Goal: Transaction & Acquisition: Subscribe to service/newsletter

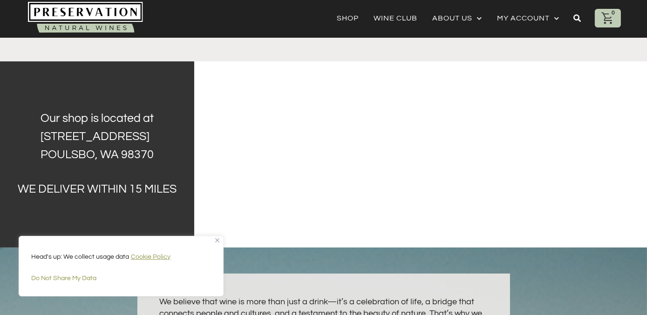
scroll to position [279, 0]
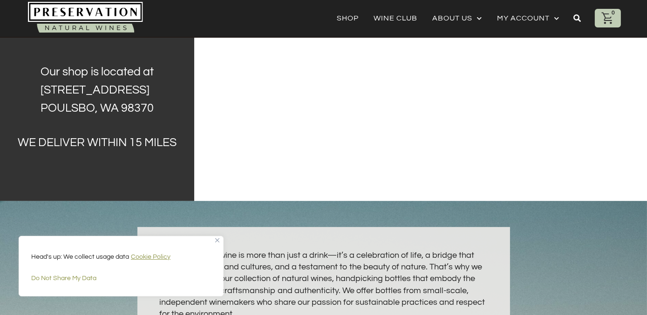
click at [216, 239] on img "Close" at bounding box center [217, 240] width 4 height 4
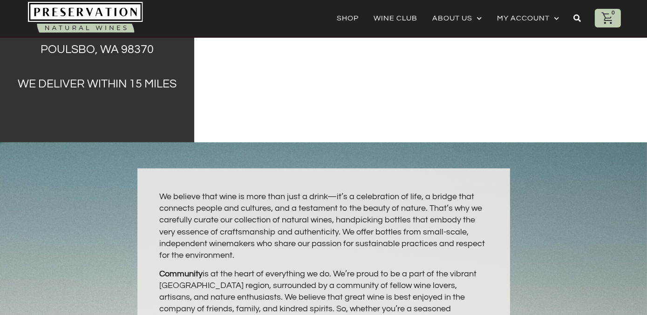
scroll to position [326, 0]
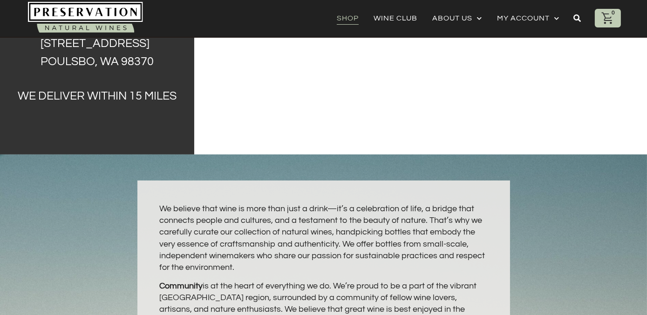
click at [350, 16] on link "Shop" at bounding box center [348, 18] width 22 height 13
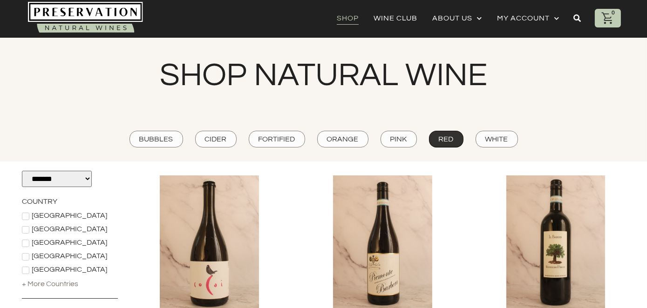
click at [455, 139] on div "Red" at bounding box center [446, 139] width 34 height 17
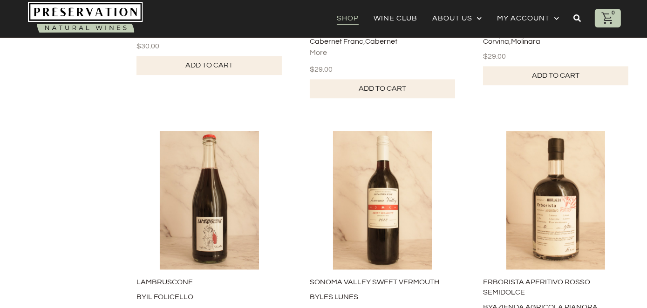
scroll to position [2754, 0]
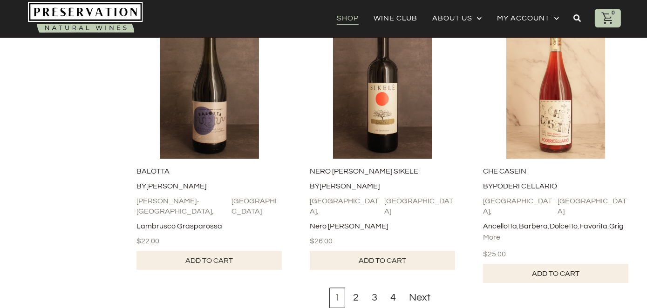
click at [358, 288] on div "2" at bounding box center [356, 298] width 16 height 20
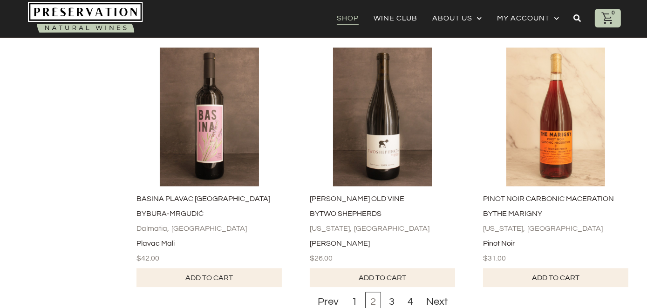
scroll to position [2717, 0]
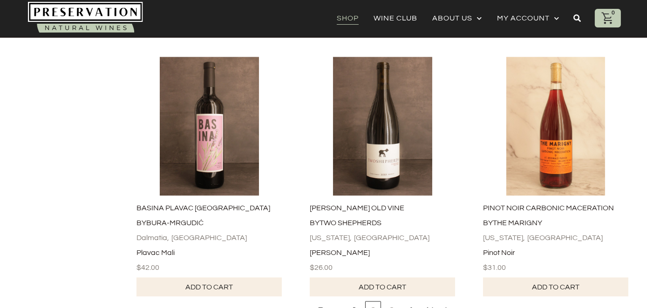
click at [394, 301] on div "3" at bounding box center [392, 311] width 16 height 20
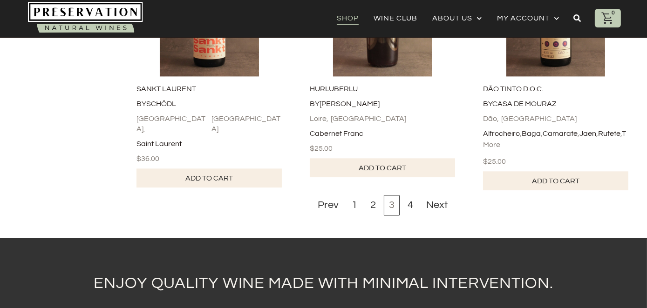
scroll to position [2832, 0]
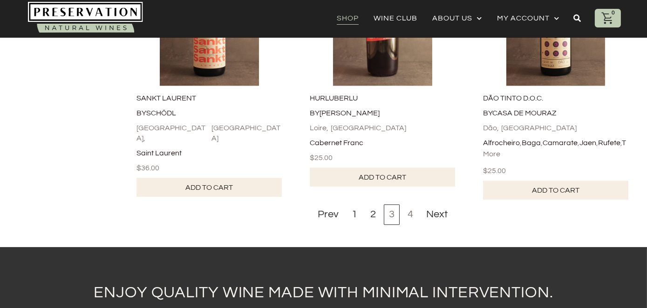
click at [410, 204] on div "4" at bounding box center [410, 214] width 16 height 20
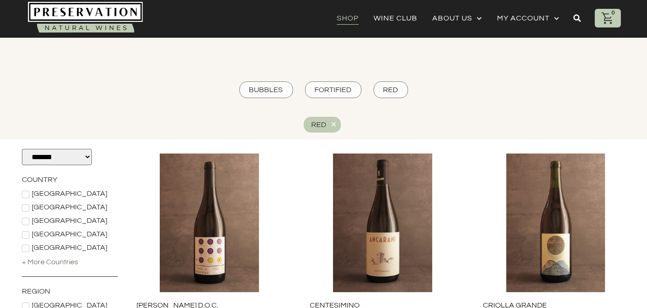
scroll to position [0, 0]
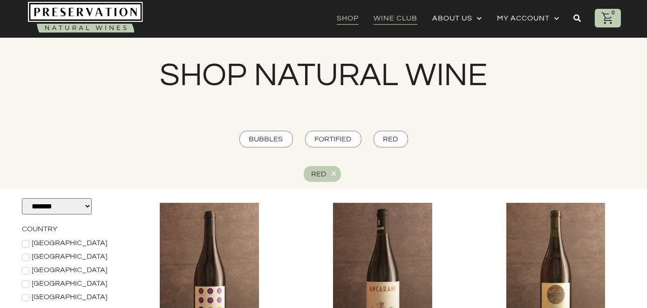
drag, startPoint x: 402, startPoint y: 21, endPoint x: 427, endPoint y: 12, distance: 27.1
click at [402, 21] on link "Wine Club" at bounding box center [395, 18] width 44 height 13
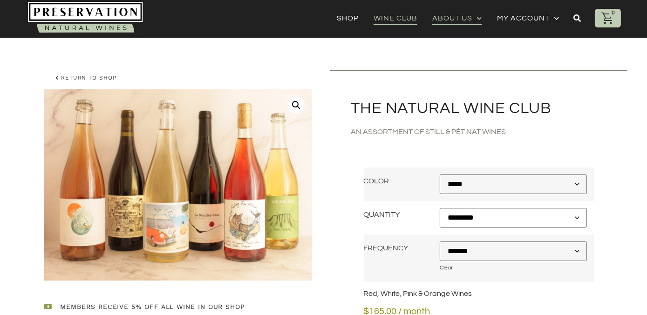
drag, startPoint x: 0, startPoint y: 0, endPoint x: 461, endPoint y: 22, distance: 461.0
click at [461, 22] on link "About Us" at bounding box center [457, 18] width 50 height 13
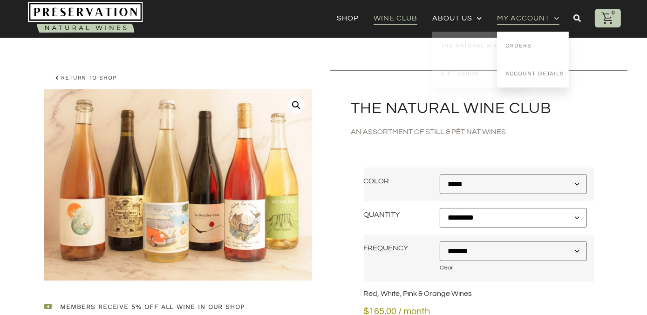
click at [526, 17] on link "My account" at bounding box center [528, 18] width 62 height 13
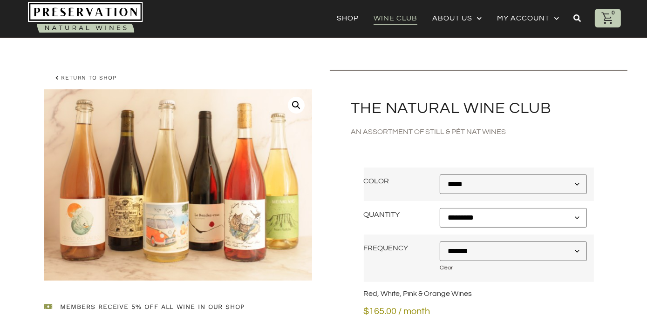
click at [528, 17] on e-page-transition at bounding box center [323, 157] width 647 height 315
